Goal: Navigation & Orientation: Understand site structure

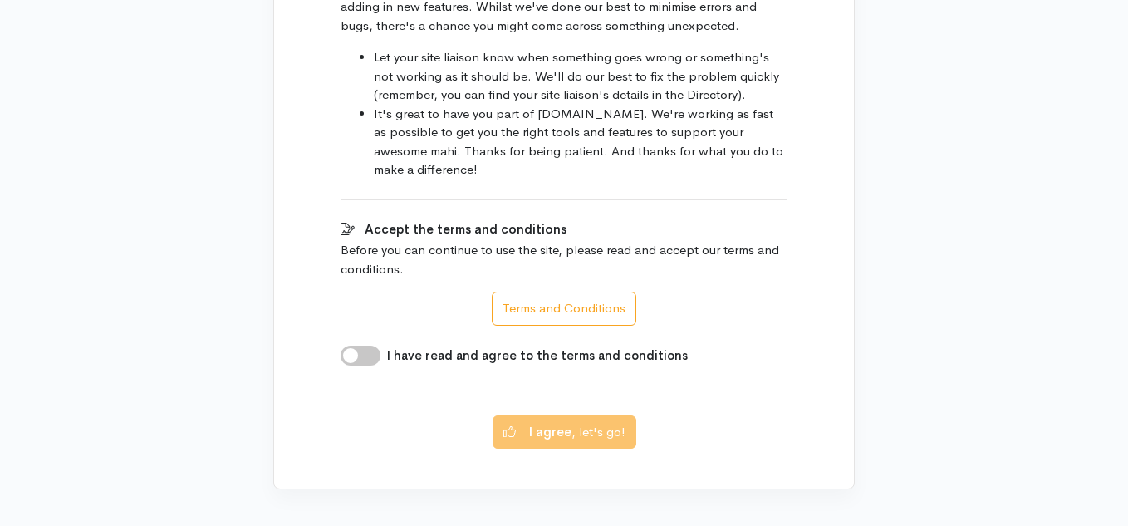
scroll to position [1045, 0]
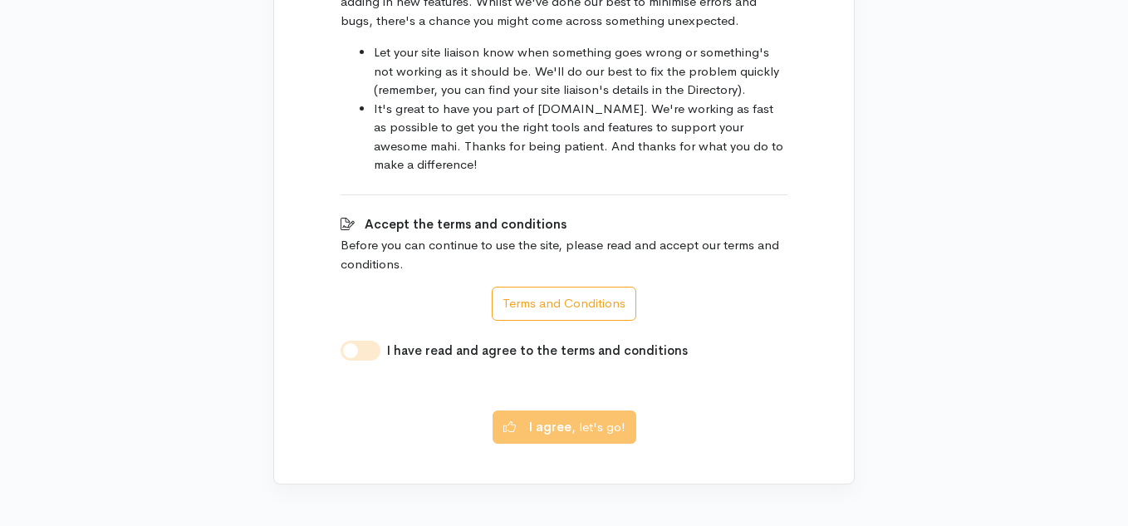
click at [360, 340] on input "I have read and agree to the terms and conditions" at bounding box center [360, 350] width 40 height 20
checkbox input "true"
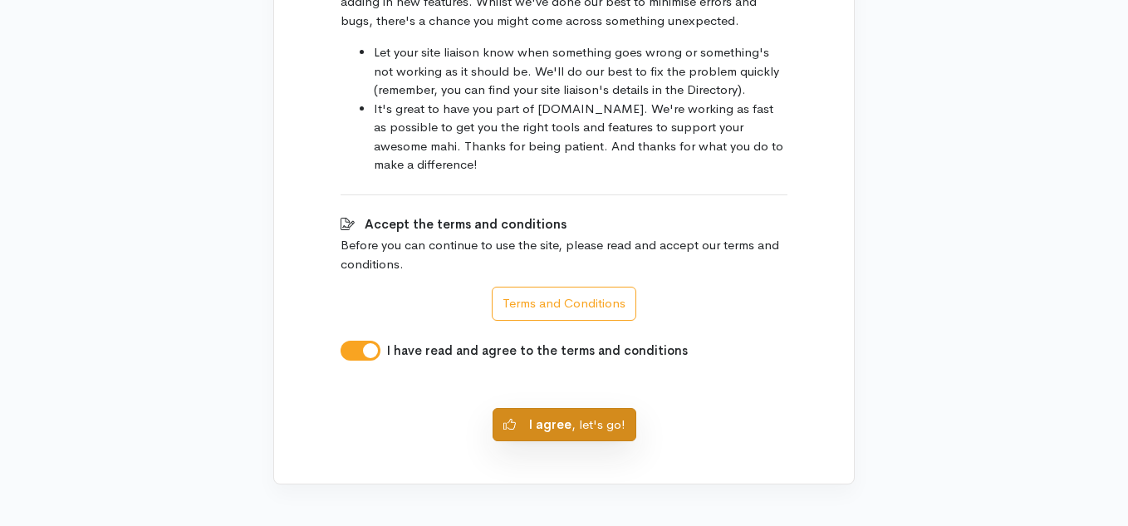
click at [548, 416] on b "I agree" at bounding box center [550, 424] width 42 height 16
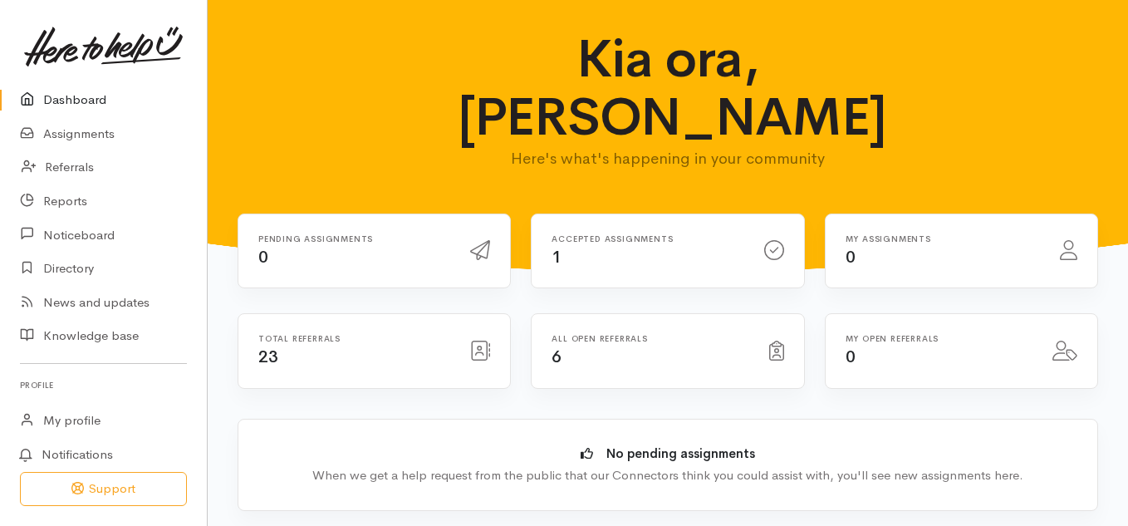
click at [477, 340] on icon at bounding box center [480, 350] width 20 height 20
click at [561, 234] on div "Accepted assignments 1" at bounding box center [647, 251] width 212 height 34
click at [608, 334] on h6 "All open referrals" at bounding box center [649, 338] width 197 height 9
click at [553, 346] on span "6" at bounding box center [556, 356] width 10 height 21
click at [782, 340] on icon at bounding box center [776, 350] width 15 height 20
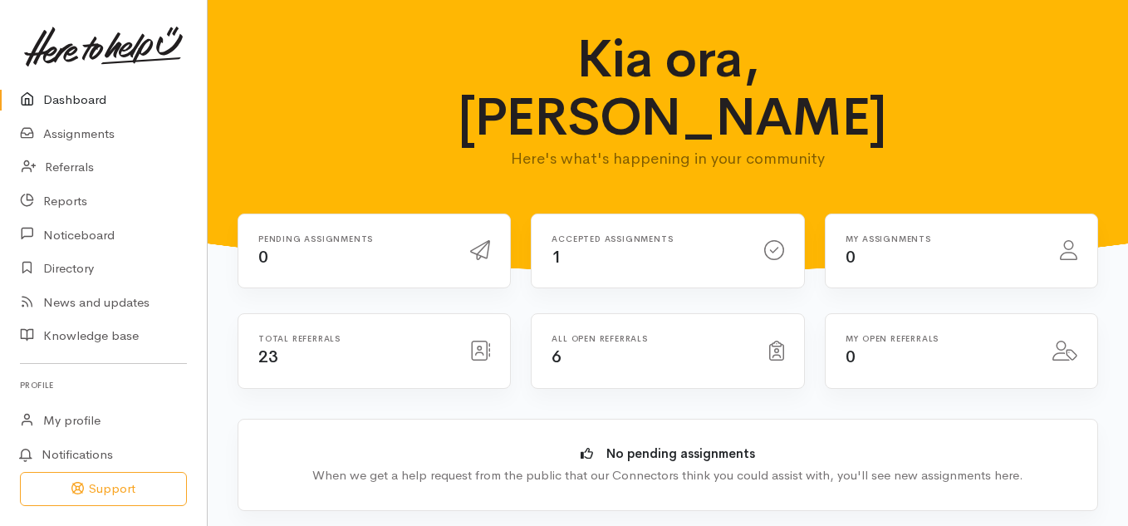
click at [782, 340] on icon at bounding box center [776, 350] width 15 height 20
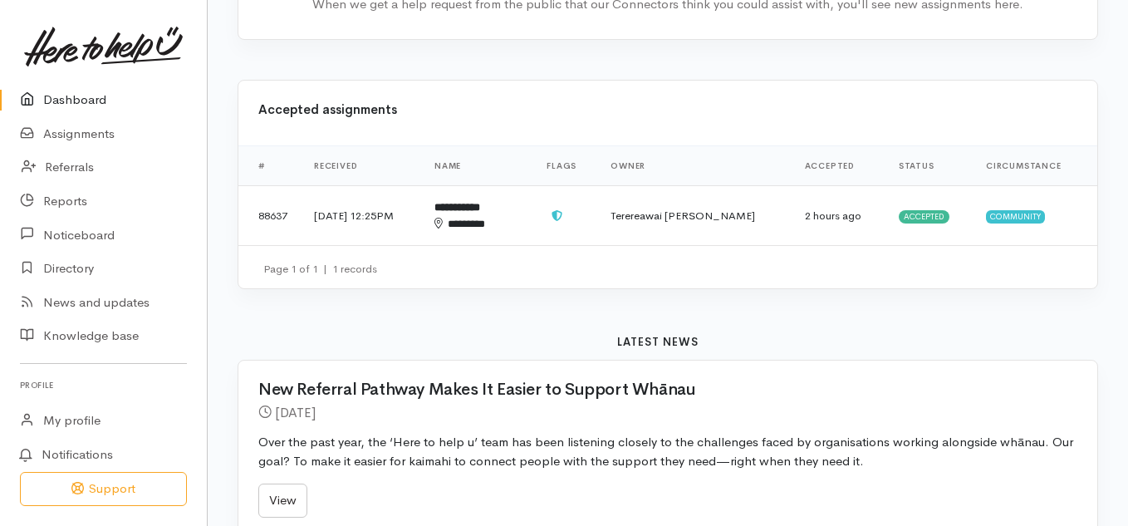
scroll to position [473, 0]
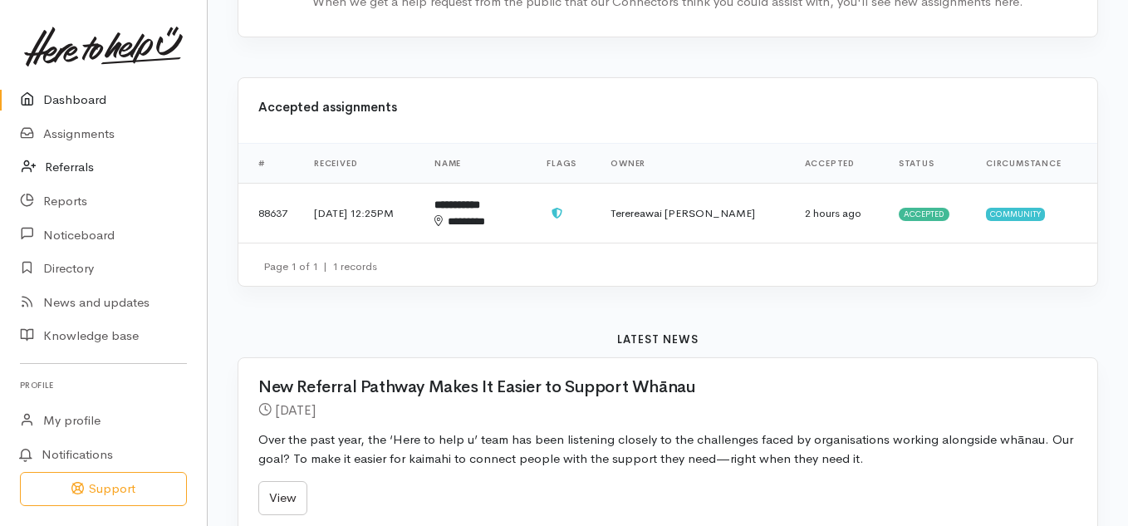
click at [66, 171] on link "Referrals" at bounding box center [103, 167] width 207 height 34
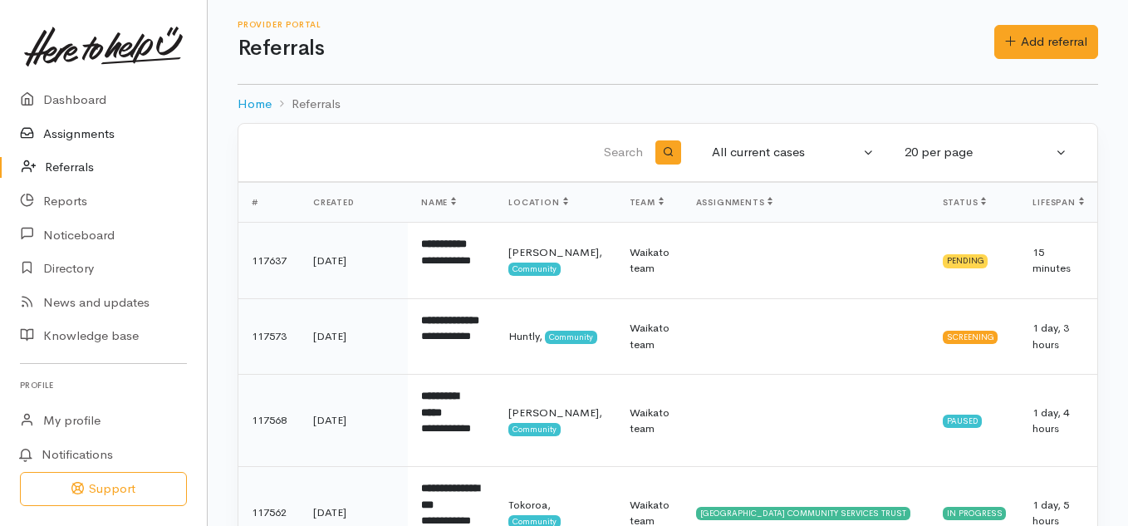
click at [73, 139] on link "Assignments" at bounding box center [103, 134] width 207 height 34
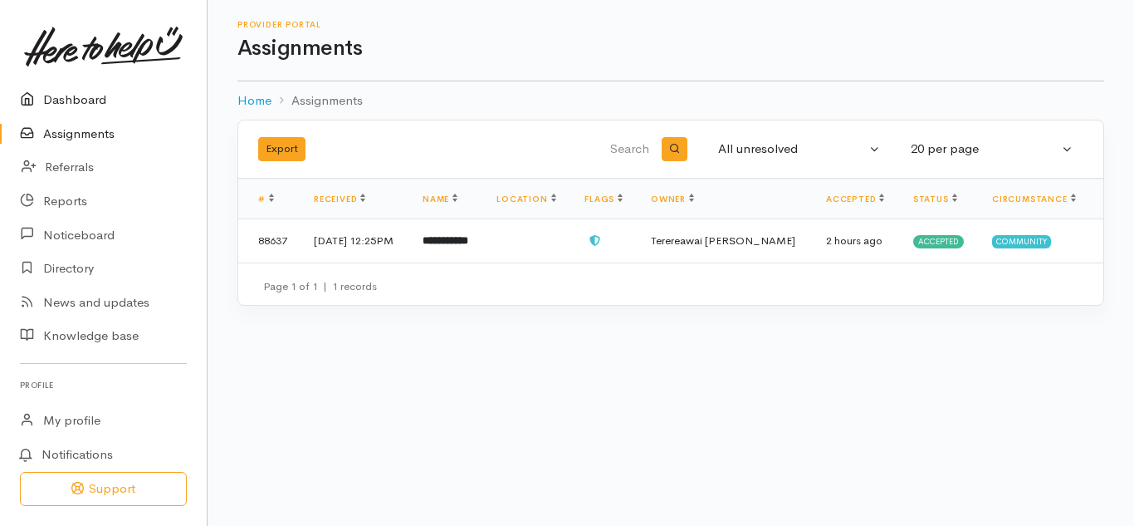
click at [74, 105] on link "Dashboard" at bounding box center [103, 100] width 207 height 34
